Goal: Communication & Community: Ask a question

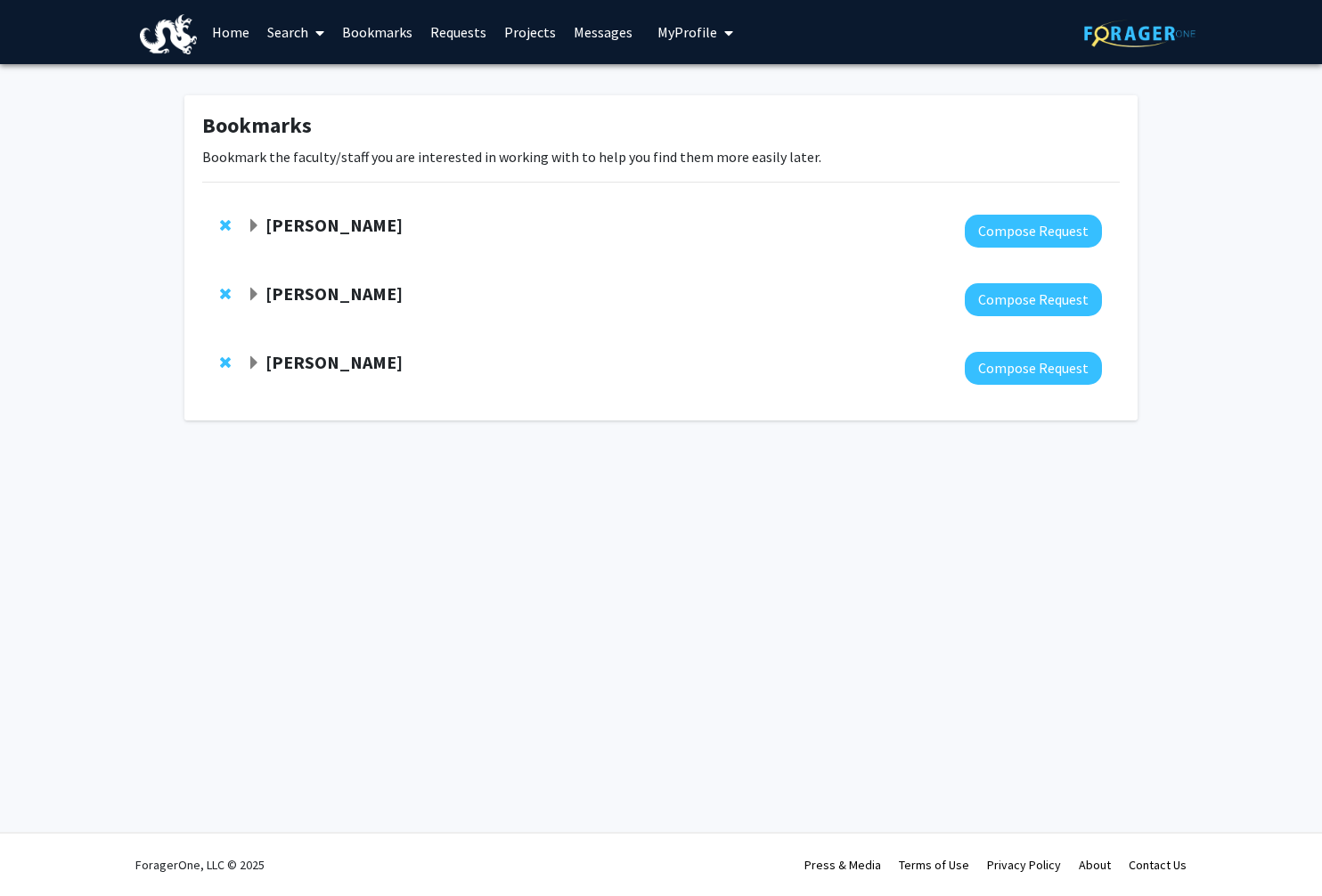
click at [337, 359] on strong "[PERSON_NAME]" at bounding box center [334, 361] width 137 height 23
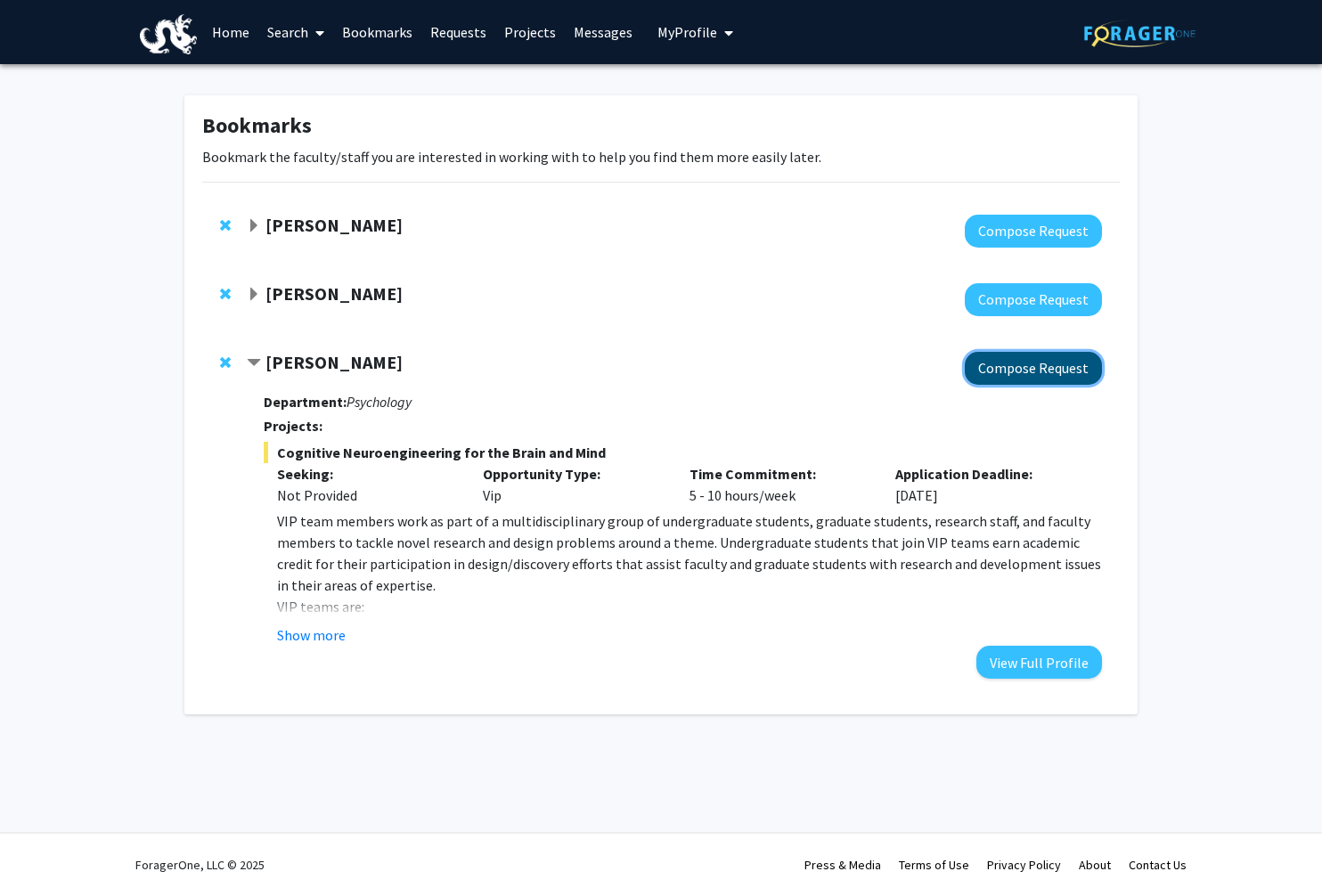
click at [1059, 362] on button "Compose Request" at bounding box center [1033, 368] width 137 height 33
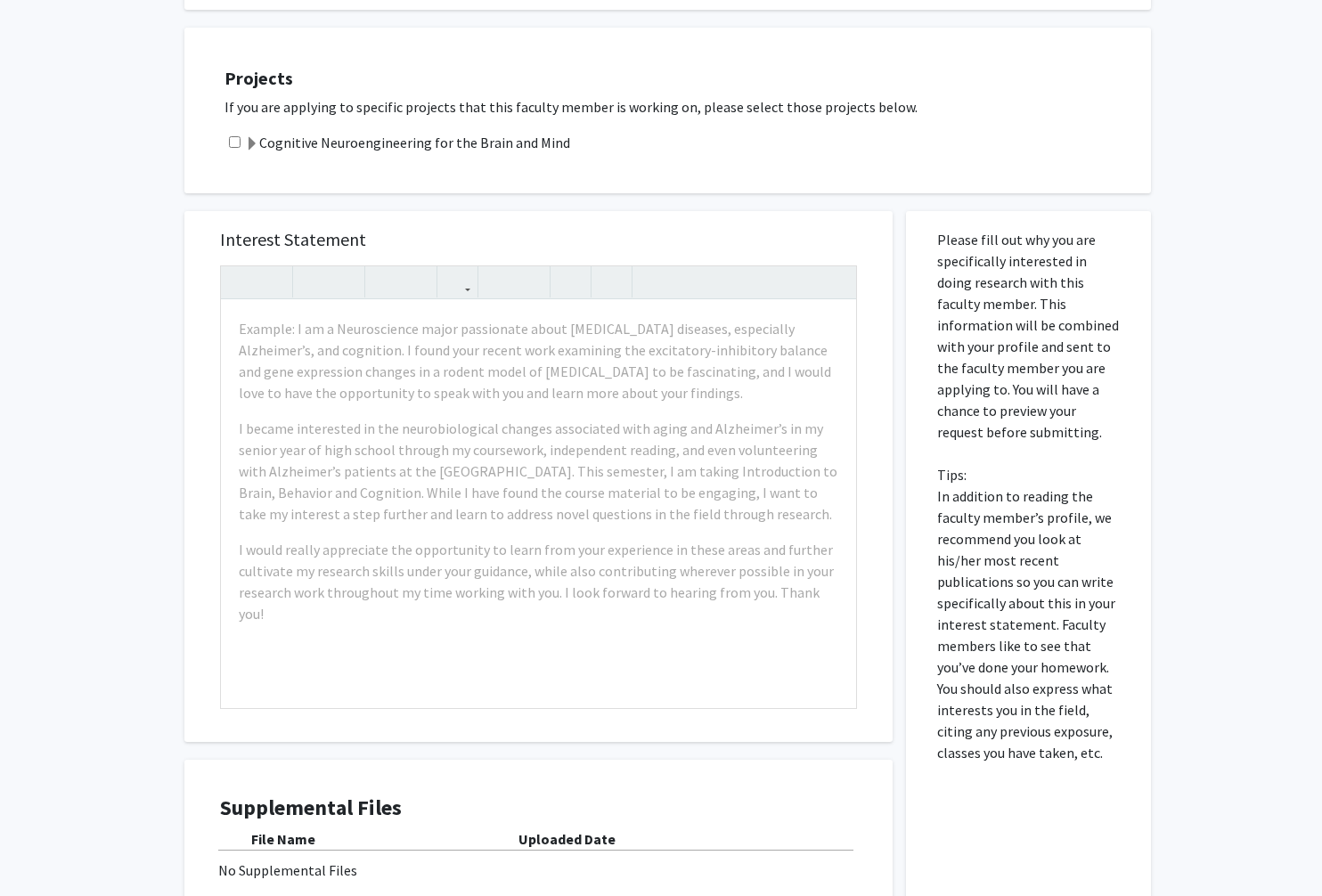
scroll to position [305, 0]
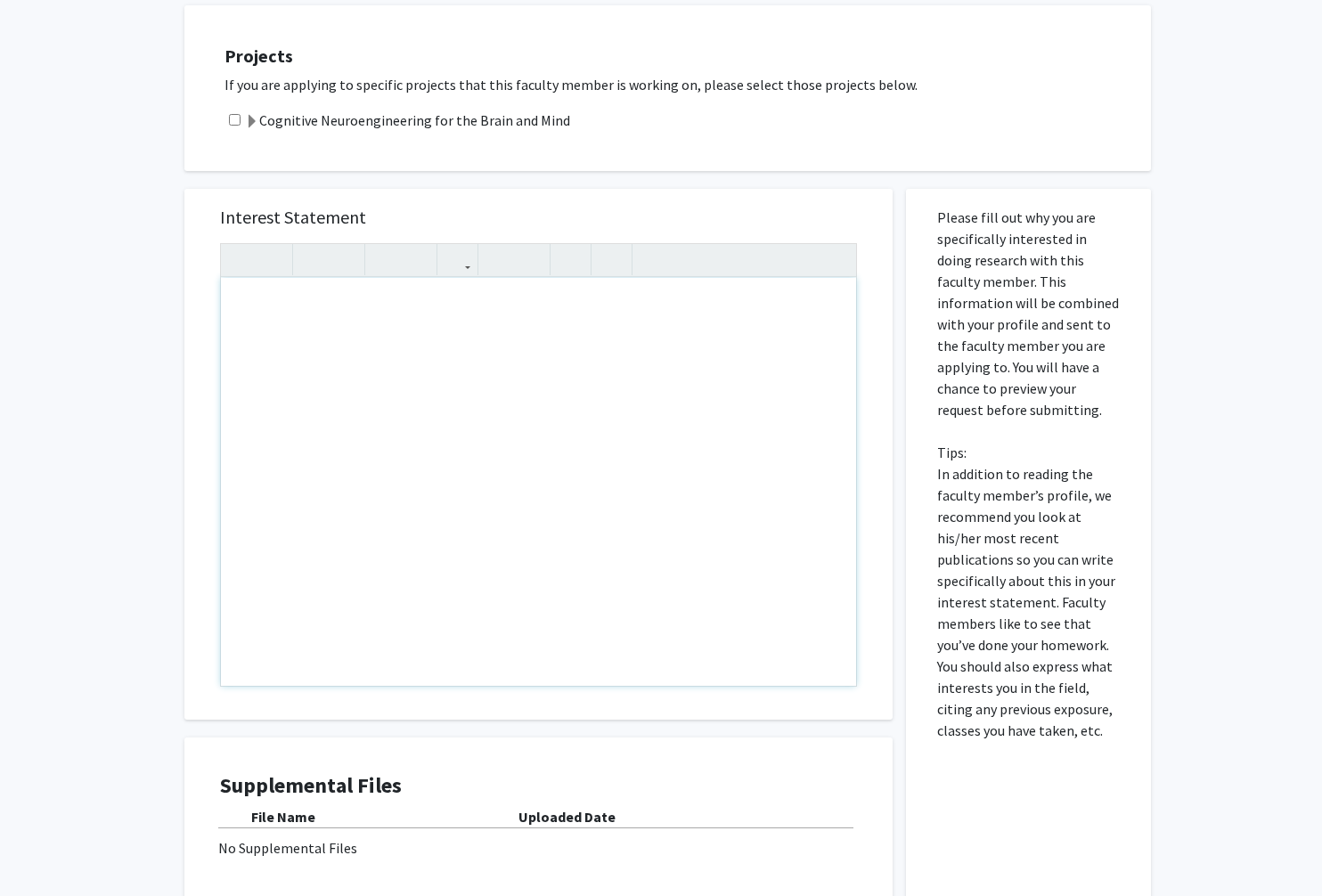
click at [292, 289] on div "Note to users with screen readers: Please press Alt+0 or Option+0 to deactivate…" at bounding box center [538, 481] width 635 height 407
paste div "Note to users with screen readers: Please press Alt+0 or Option+0 to deactivate…"
type textarea "<p>I was really intrigued by your recent paper, especially how a single TMS pul…"
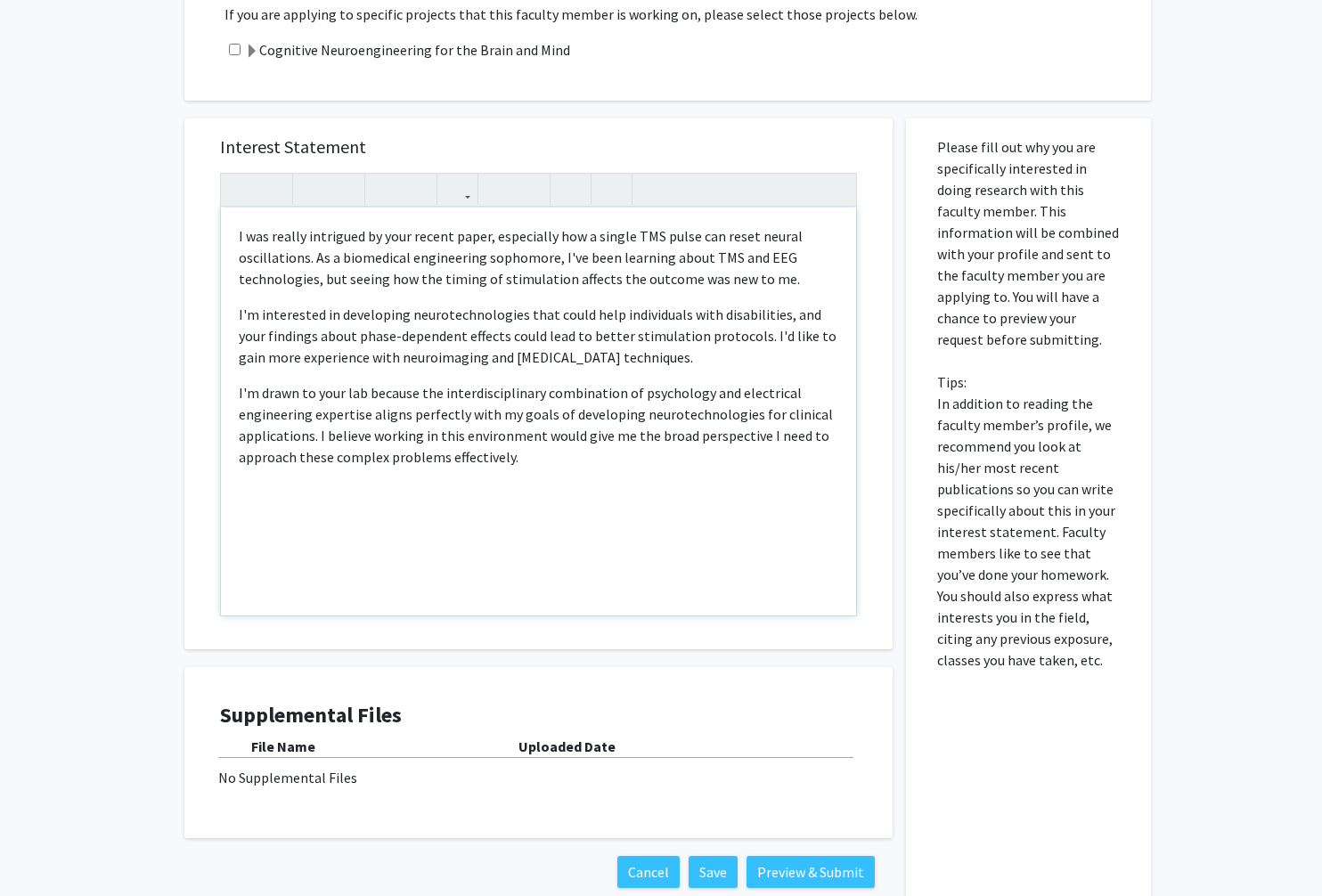
scroll to position [376, 0]
click at [456, 281] on p "I was really intrigued by your recent paper, especially how a single TMS pulse …" at bounding box center [538, 256] width 600 height 64
click at [638, 345] on p "I'm interested in developing neurotechnologies that could help individuals with…" at bounding box center [538, 334] width 600 height 64
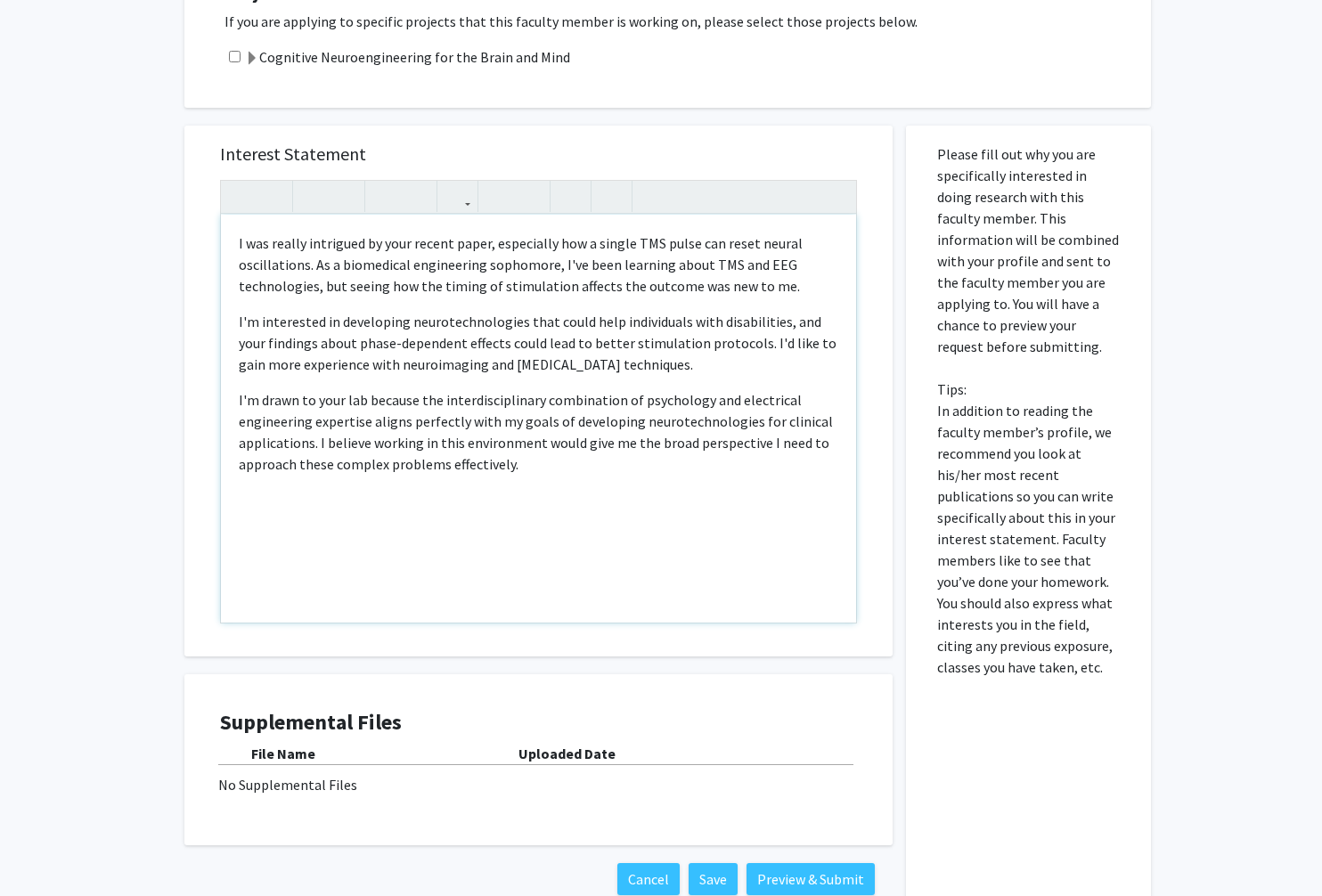
scroll to position [375, 0]
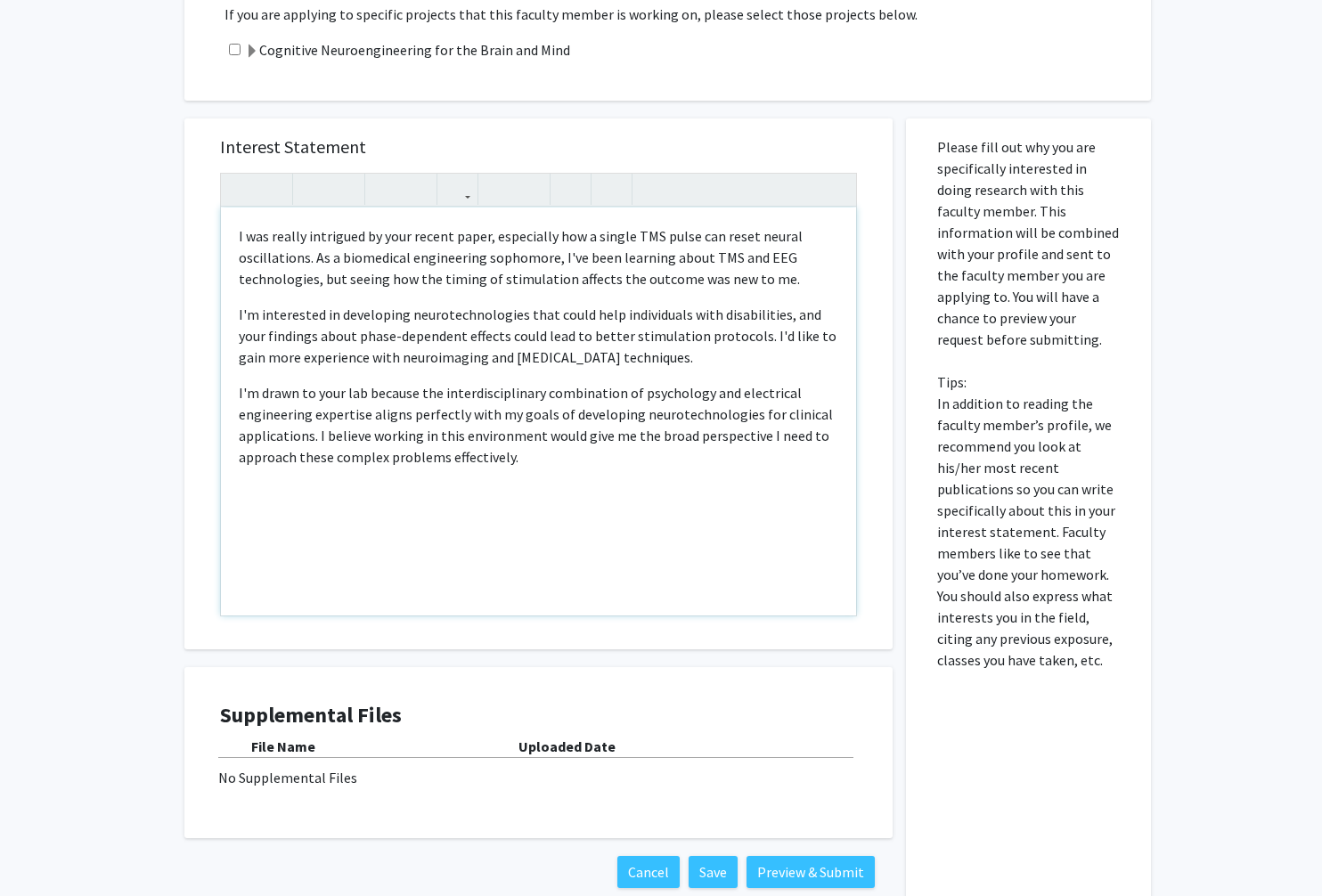
click at [737, 318] on p "I'm interested in developing neurotechnologies that could help individuals with…" at bounding box center [538, 335] width 600 height 64
type textarea "<p>I was really intrigued by your recent paper, especially how a single TMS pul…"
click at [685, 315] on p "I'm interested in developing neurotechnologies that could help individuals with…" at bounding box center [538, 335] width 600 height 64
click at [772, 315] on p "I'm interested in developing neurotechnologies that could help individuals with…" at bounding box center [538, 335] width 600 height 64
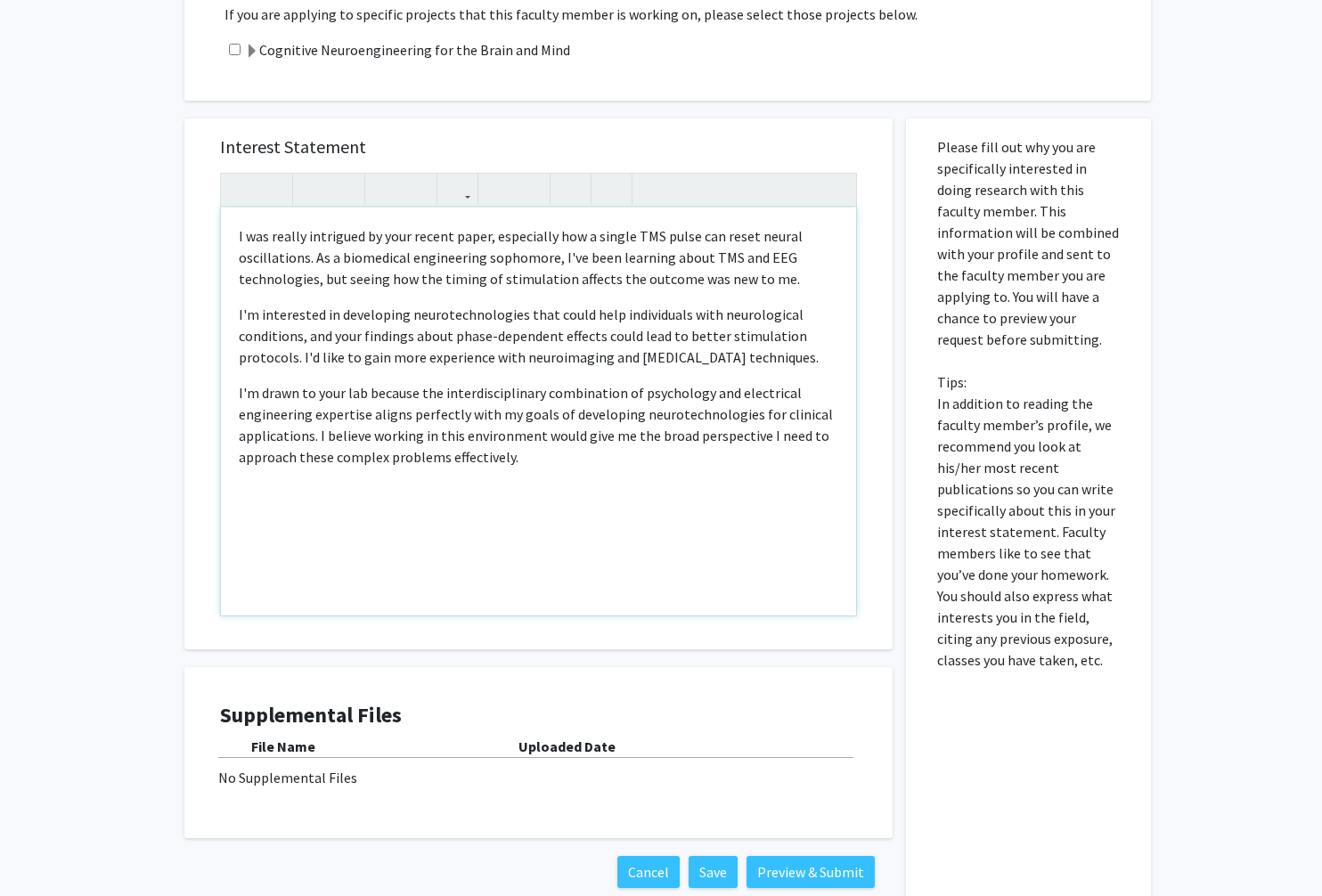
click at [772, 315] on p "I'm interested in developing neurotechnologies that could help individuals with…" at bounding box center [538, 335] width 600 height 64
click at [681, 313] on p "I'm interested in developing neurotechnologies that could help individuals with…" at bounding box center [538, 335] width 600 height 64
drag, startPoint x: 714, startPoint y: 315, endPoint x: 758, endPoint y: 321, distance: 44.4
click at [758, 322] on p "I'm interested in developing neurotechnologies that could help individuals with…" at bounding box center [538, 335] width 600 height 64
click at [533, 295] on div "I was really intrigued by your recent paper, especially how a single TMS pulse …" at bounding box center [538, 411] width 635 height 407
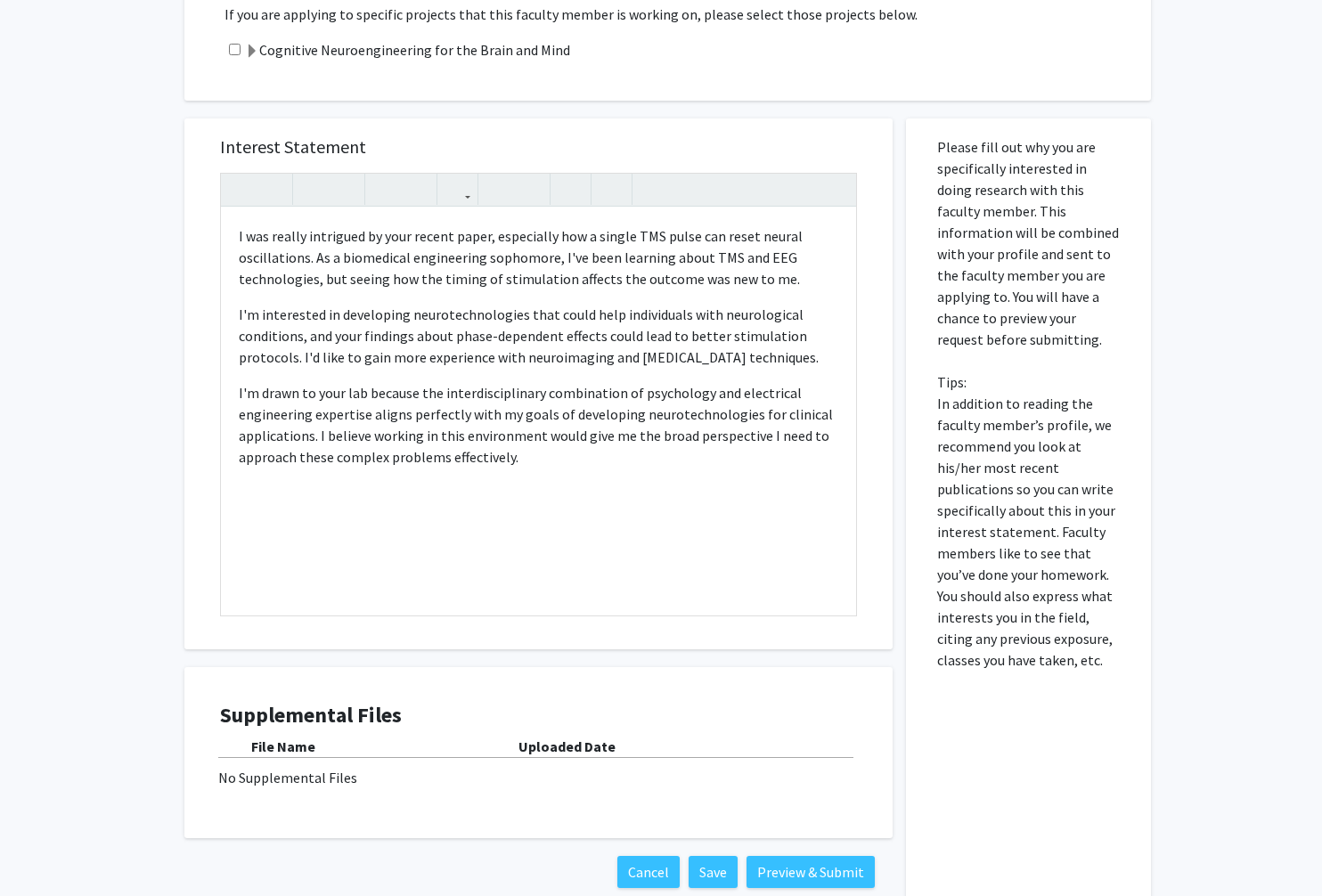
click at [236, 47] on input "checkbox" at bounding box center [234, 49] width 12 height 12
checkbox input "true"
click at [247, 54] on span at bounding box center [252, 51] width 14 height 14
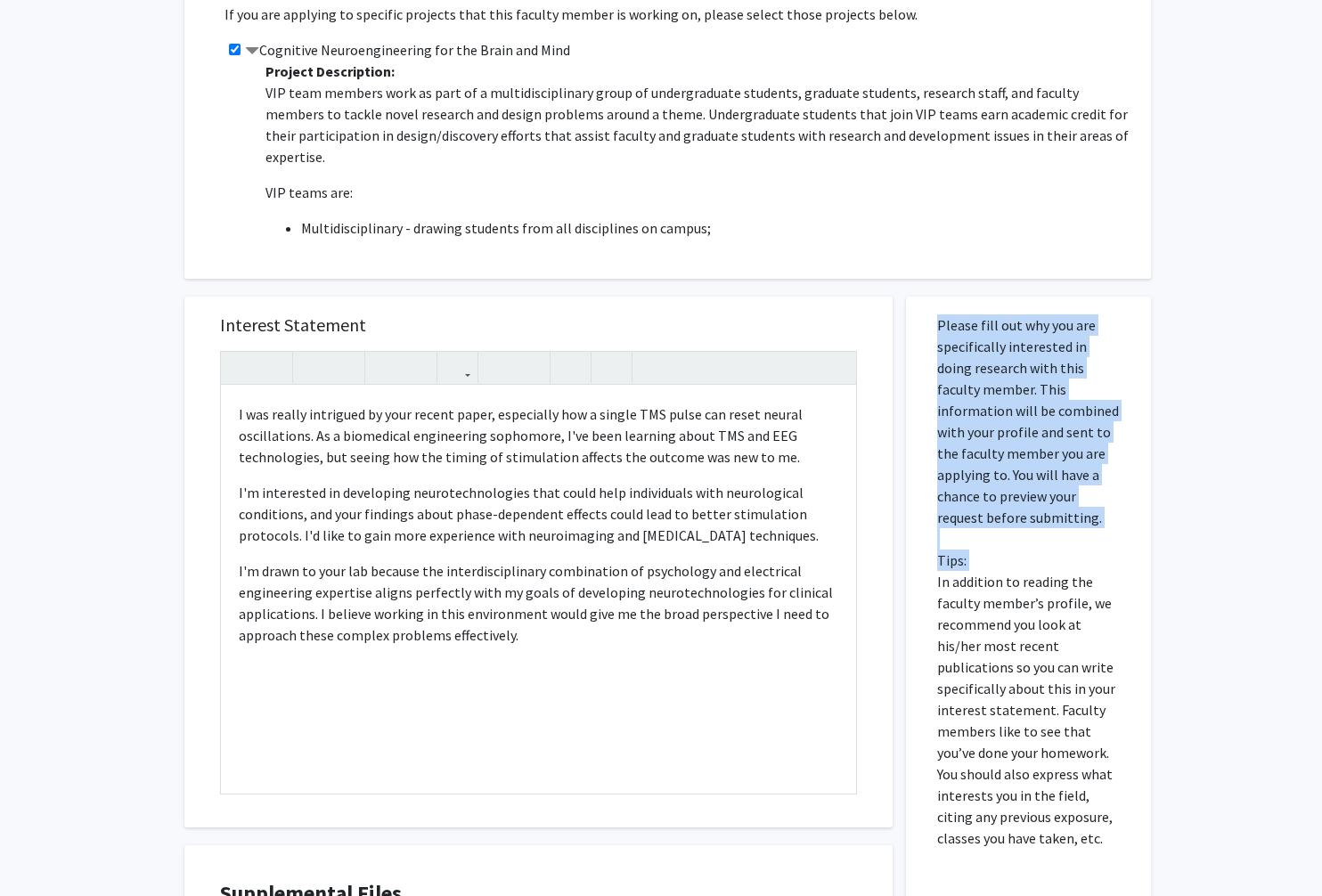
drag, startPoint x: 934, startPoint y: 579, endPoint x: 1031, endPoint y: 856, distance: 293.5
click at [1031, 856] on div "Please fill out why you are specifically interested in doing research with this…" at bounding box center [1029, 690] width 218 height 787
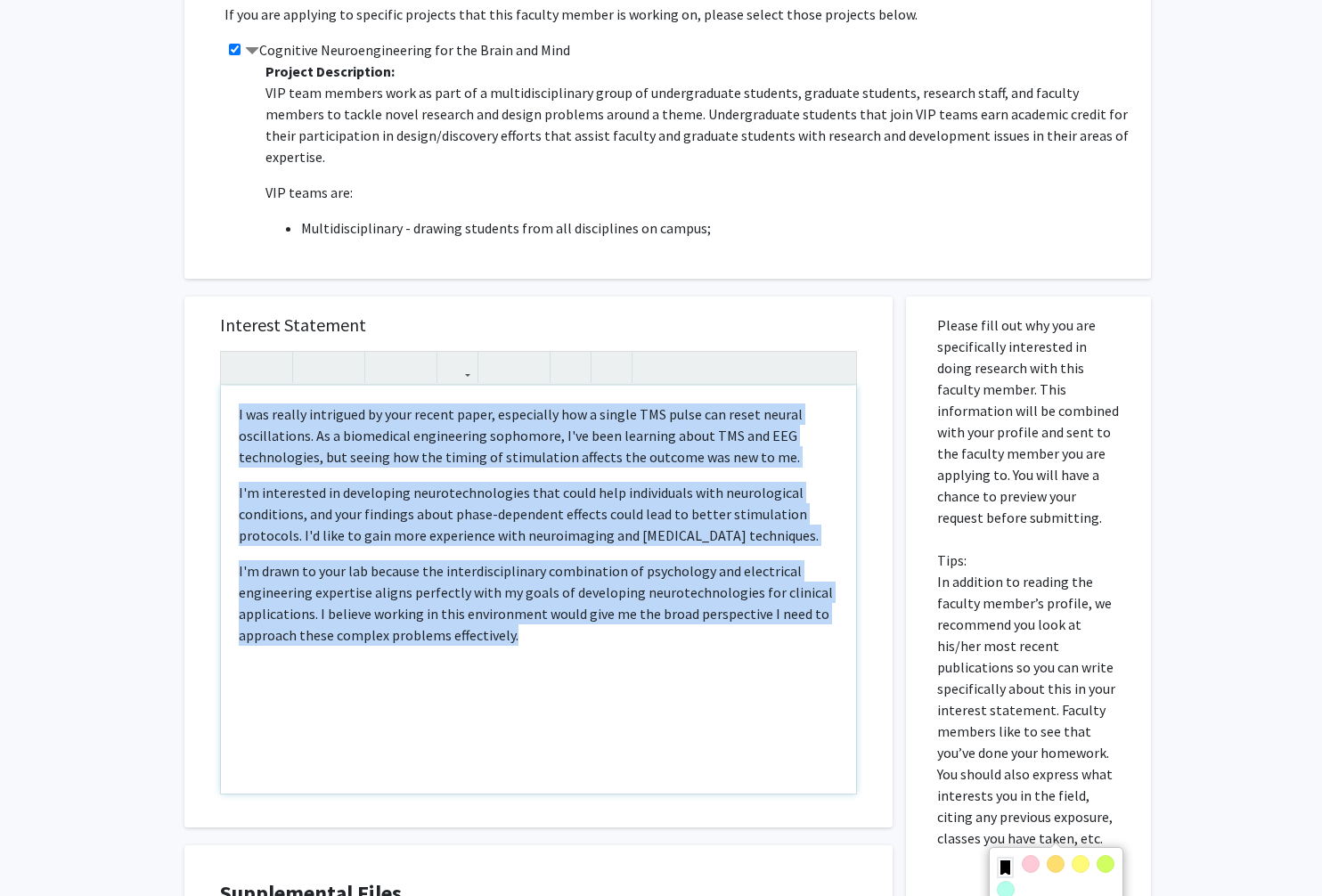
drag, startPoint x: 231, startPoint y: 413, endPoint x: 509, endPoint y: 744, distance: 432.3
click at [509, 744] on div "I was really intrigued by your recent paper, especially how a single TMS pulse …" at bounding box center [538, 590] width 635 height 407
copy div "I was really intrigued by your recent paper, especially how a single TMS pulse …"
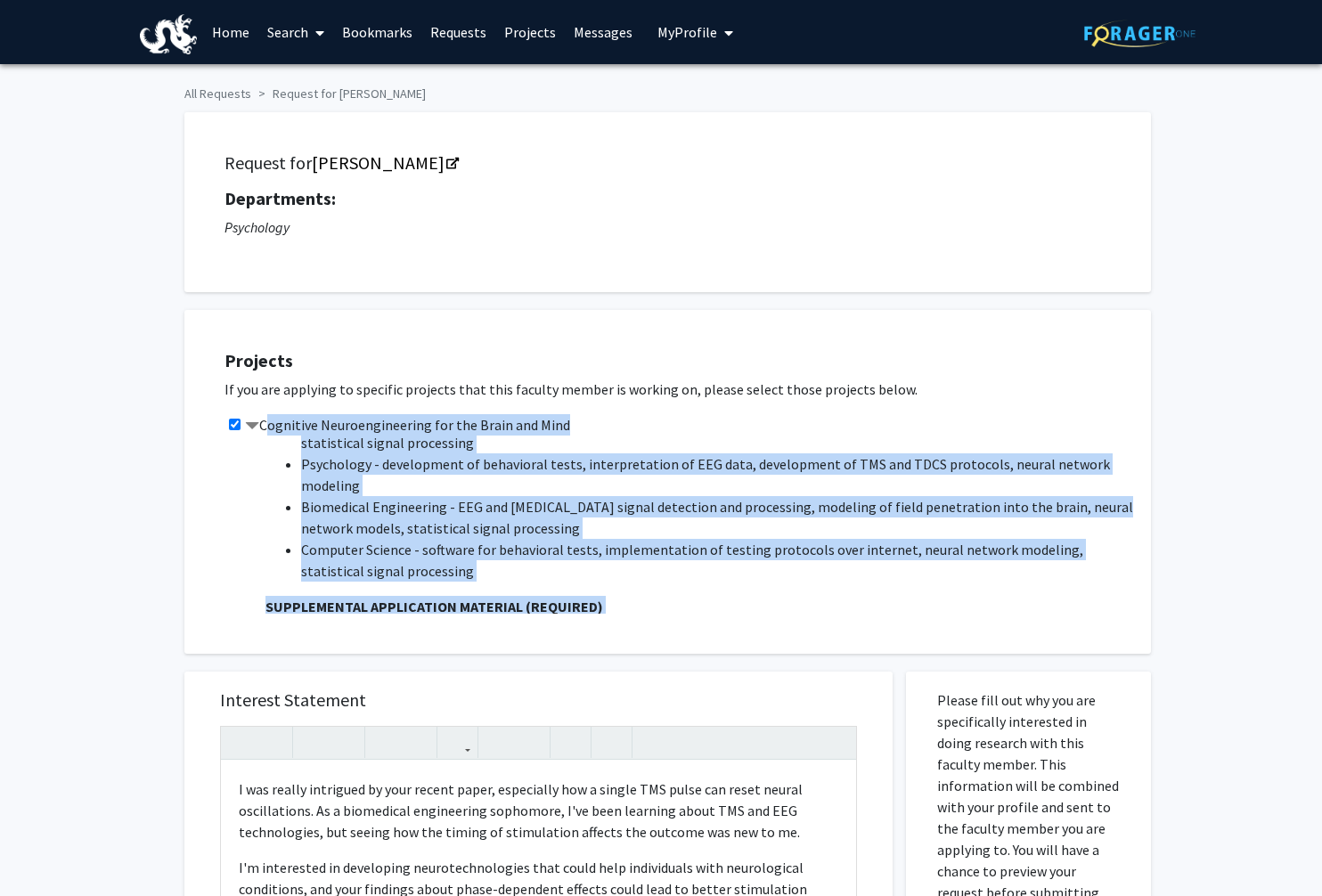
scroll to position [2280, 0]
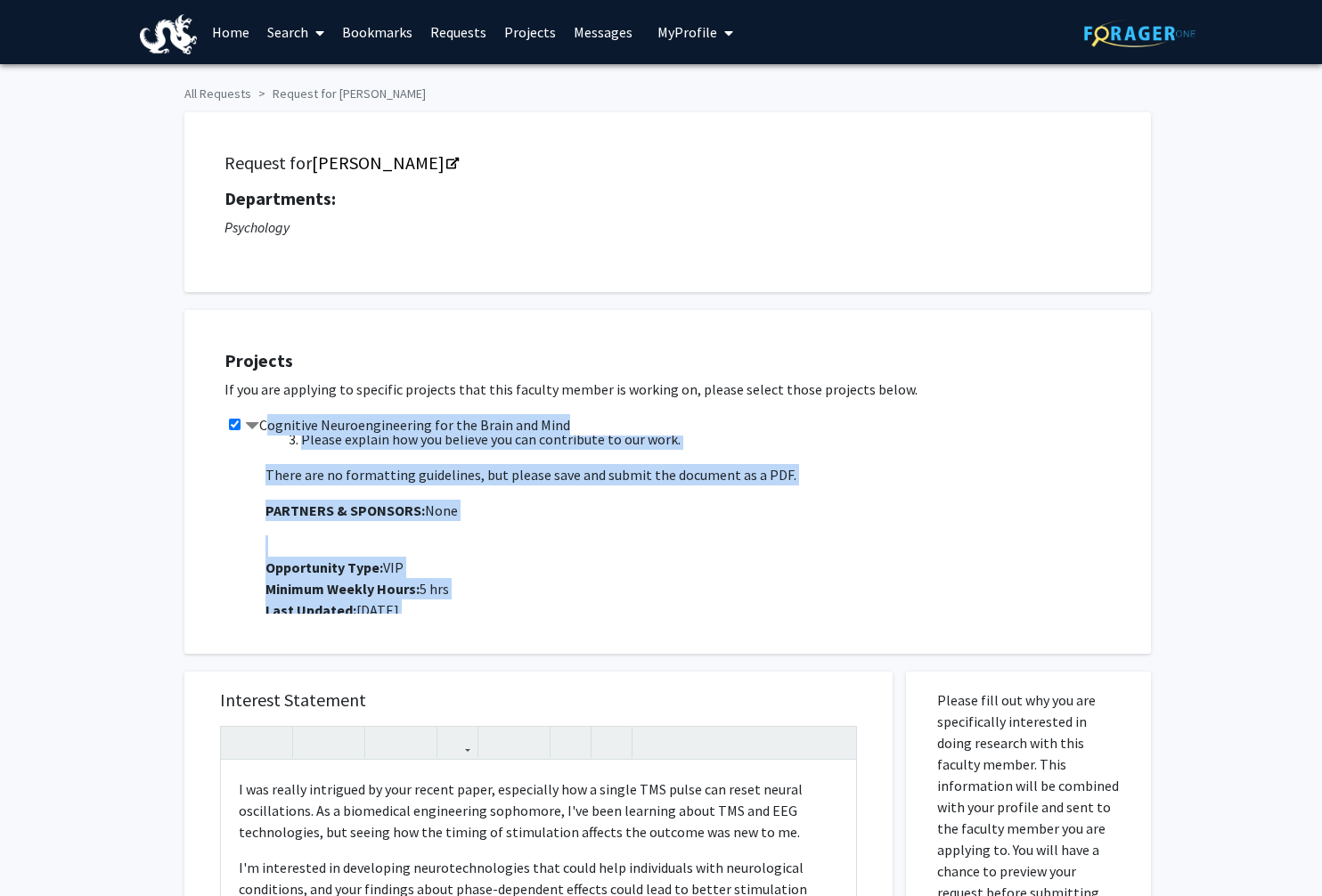
drag, startPoint x: 262, startPoint y: 429, endPoint x: 348, endPoint y: 680, distance: 265.3
click at [348, 680] on div "All Requests Request for [PERSON_NAME] Request for [PERSON_NAME] Departments: P…" at bounding box center [661, 768] width 980 height 1381
copy div "Cognitive Neuroengineering for the Brain and Mind Project Description: VIP team…"
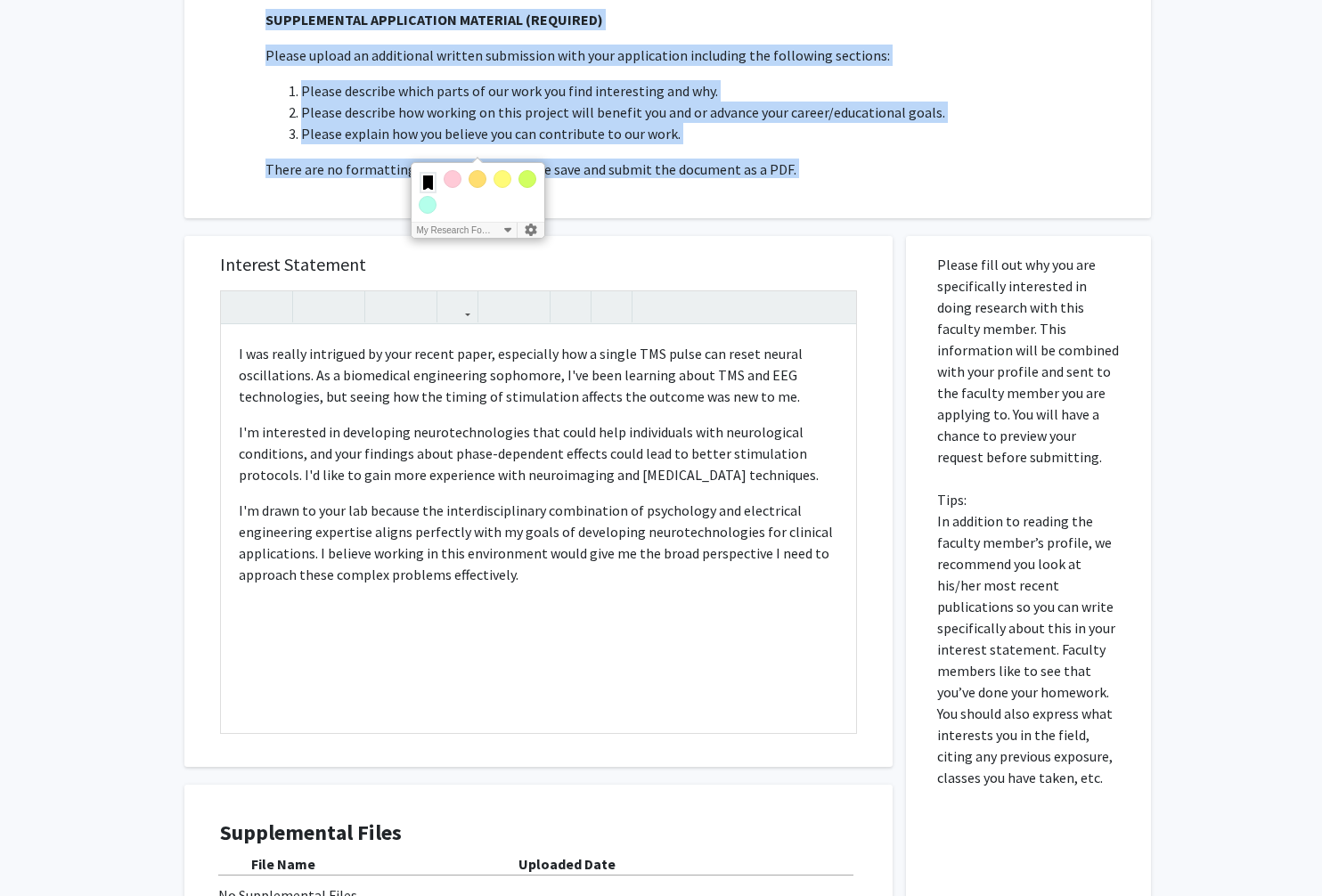
scroll to position [430, 0]
